Goal: Register for event/course

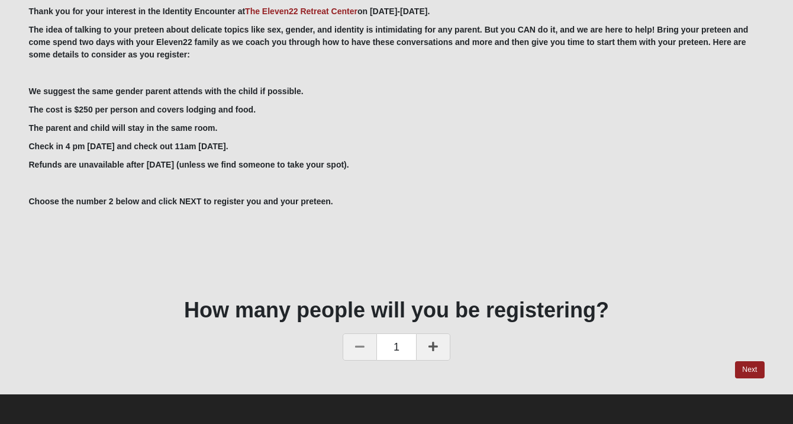
scroll to position [130, 0]
click at [430, 350] on icon at bounding box center [433, 346] width 9 height 11
click at [740, 371] on link "Next" at bounding box center [749, 369] width 29 height 17
